Goal: Find specific page/section: Find specific page/section

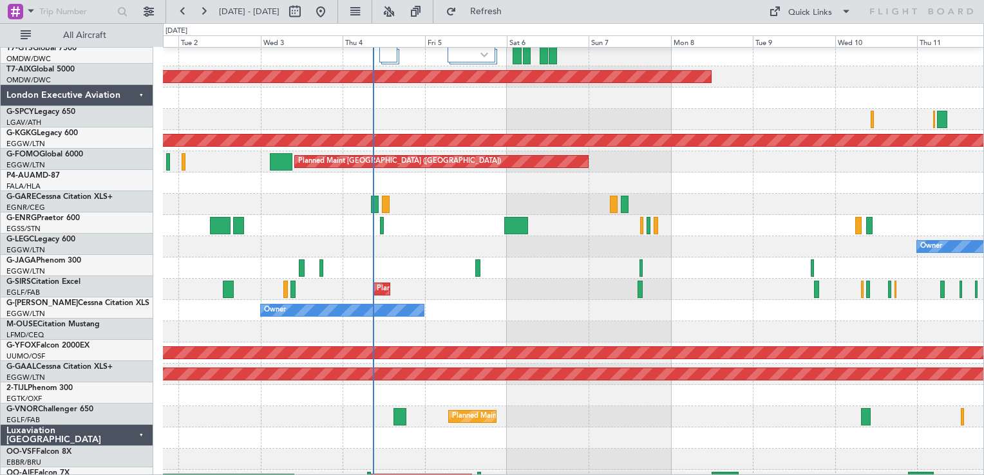
scroll to position [513, 0]
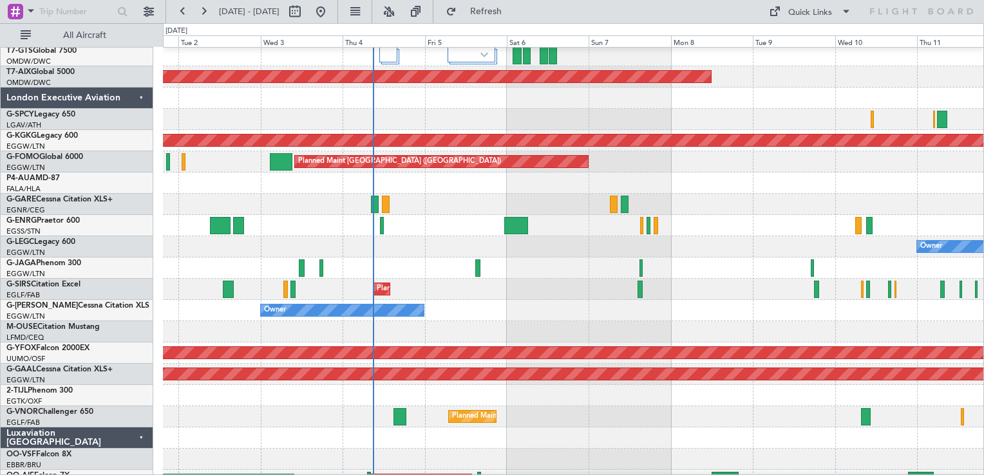
click at [481, 317] on div "Owner Owner" at bounding box center [573, 310] width 821 height 21
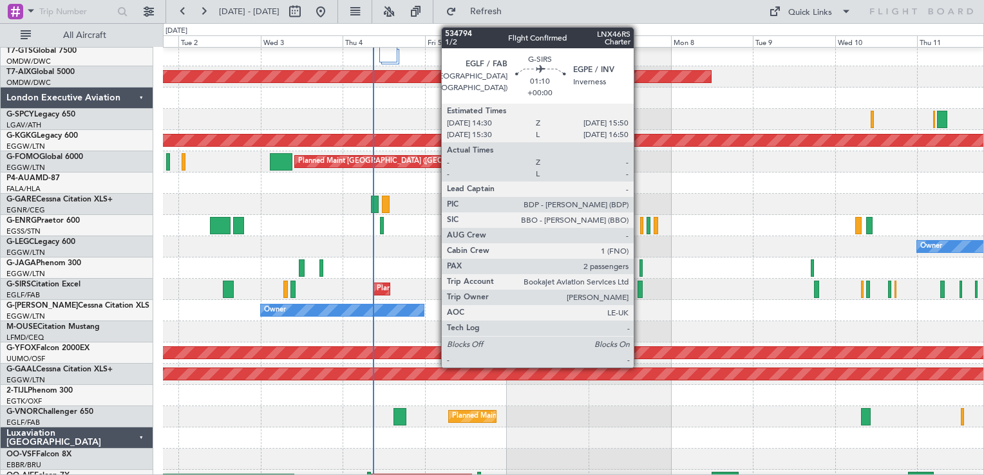
click at [640, 290] on div at bounding box center [640, 289] width 5 height 17
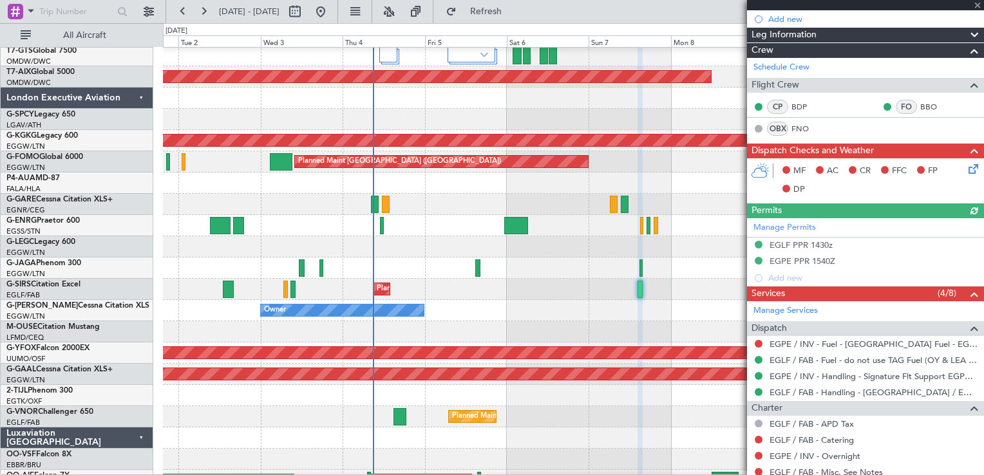
scroll to position [323, 0]
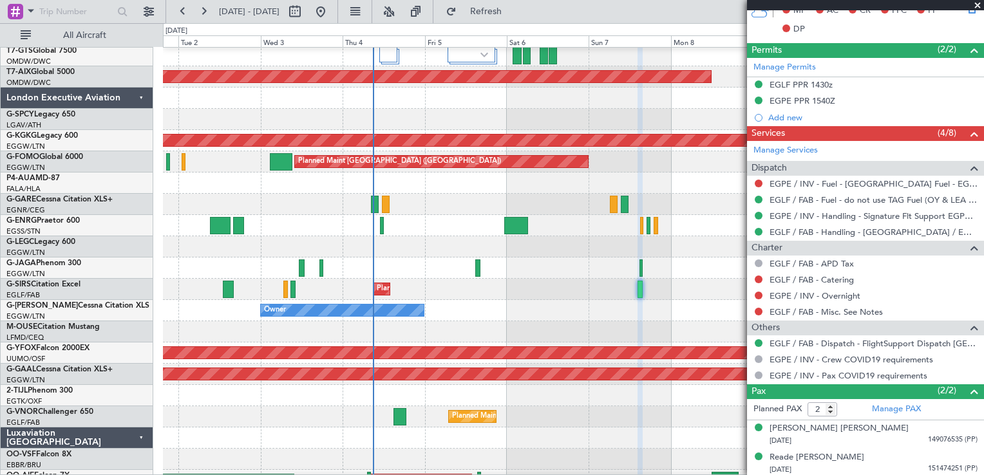
click at [977, 5] on span at bounding box center [977, 6] width 13 height 12
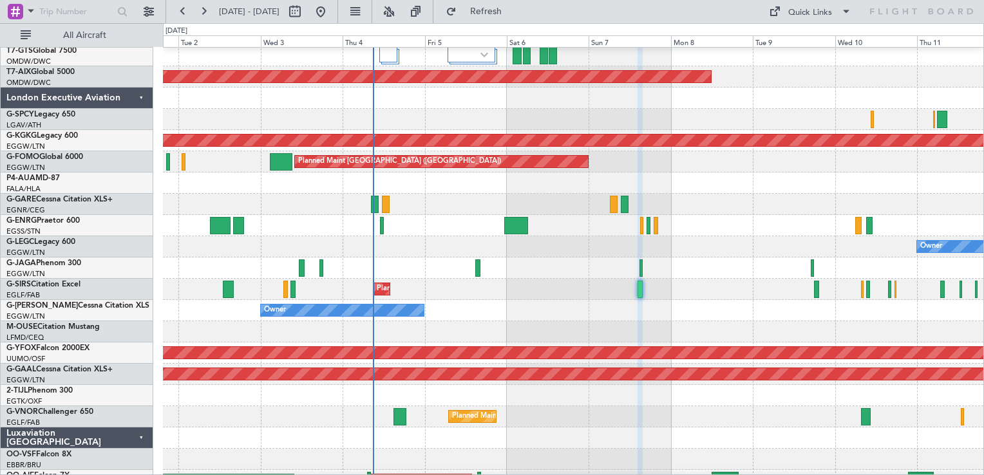
type input "0"
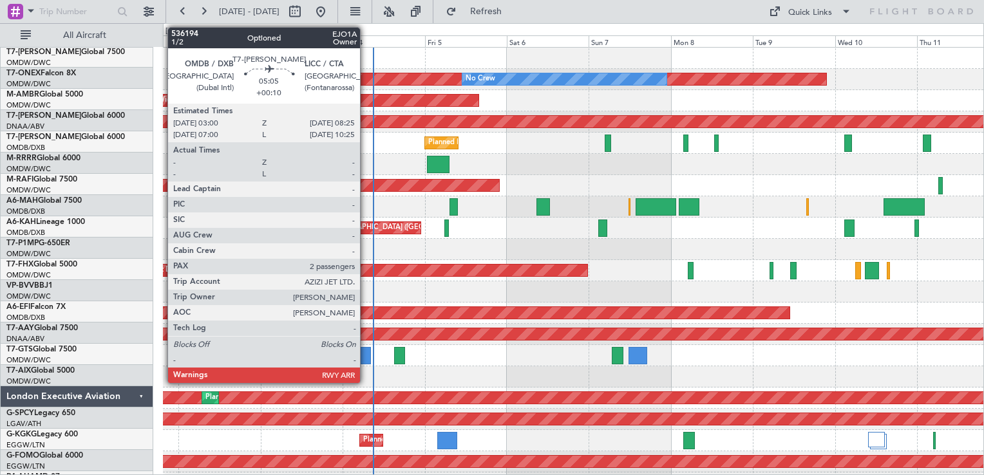
scroll to position [0, 0]
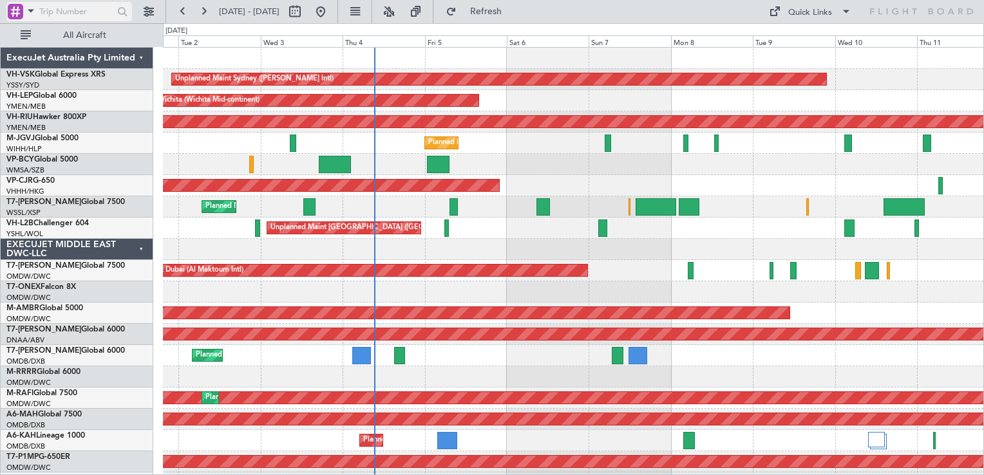
click at [10, 15] on div at bounding box center [15, 11] width 15 height 15
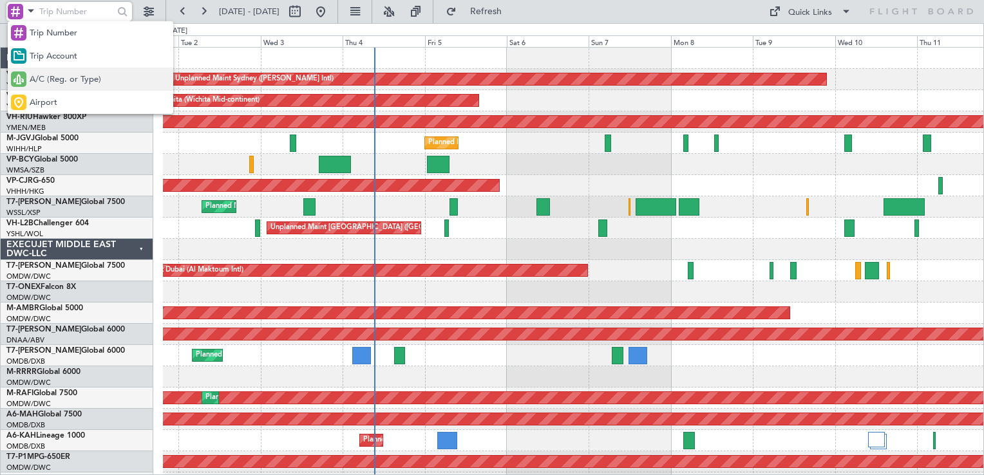
click at [49, 83] on span "A/C (Reg. or Type)" at bounding box center [66, 79] width 72 height 13
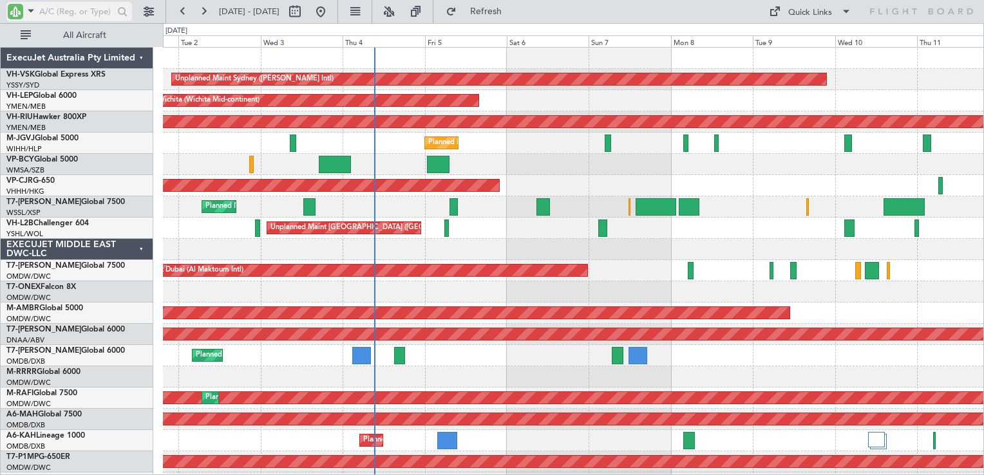
click at [46, 17] on input "text" at bounding box center [76, 11] width 74 height 19
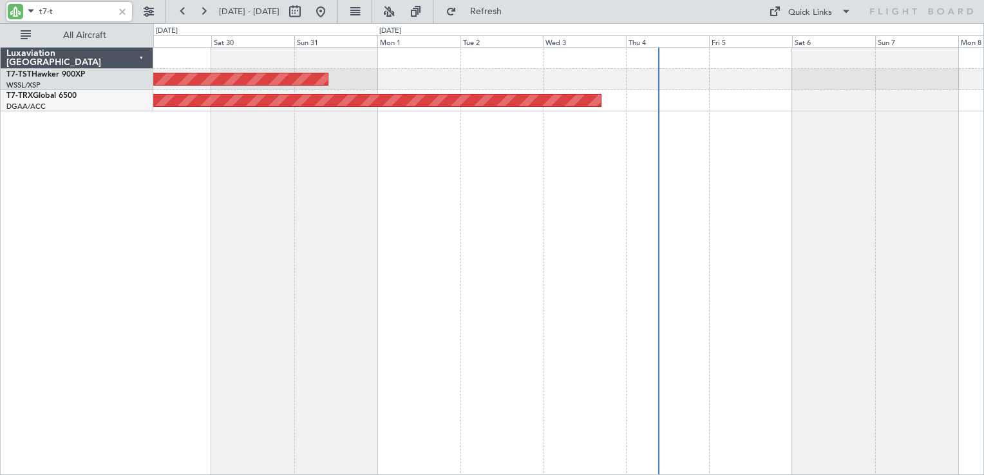
click at [559, 157] on div "Planned Maint [GEOGRAPHIC_DATA] (Seletar) Planned Maint [GEOGRAPHIC_DATA] ([GEO…" at bounding box center [568, 261] width 831 height 428
type input "t7-t"
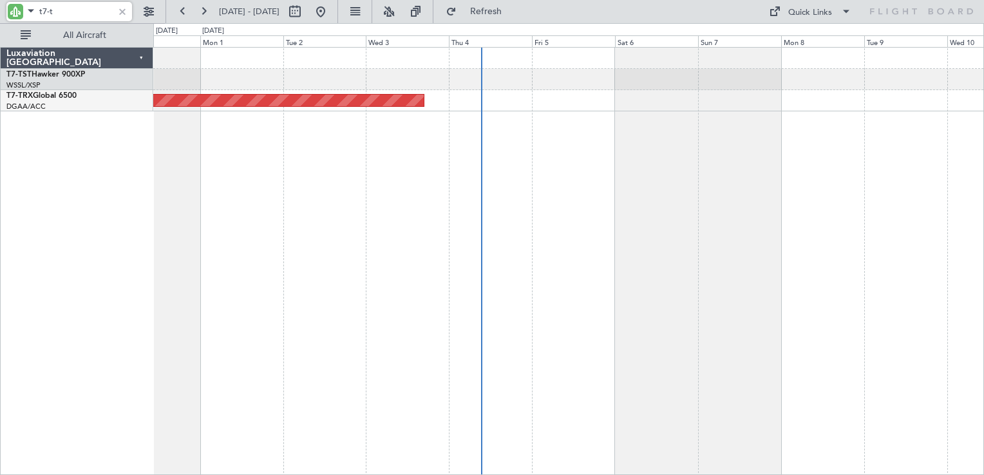
click at [533, 259] on div "Planned Maint [GEOGRAPHIC_DATA] (Seletar) Planned Maint [GEOGRAPHIC_DATA] ([GEO…" at bounding box center [568, 261] width 831 height 428
